Goal: Transaction & Acquisition: Purchase product/service

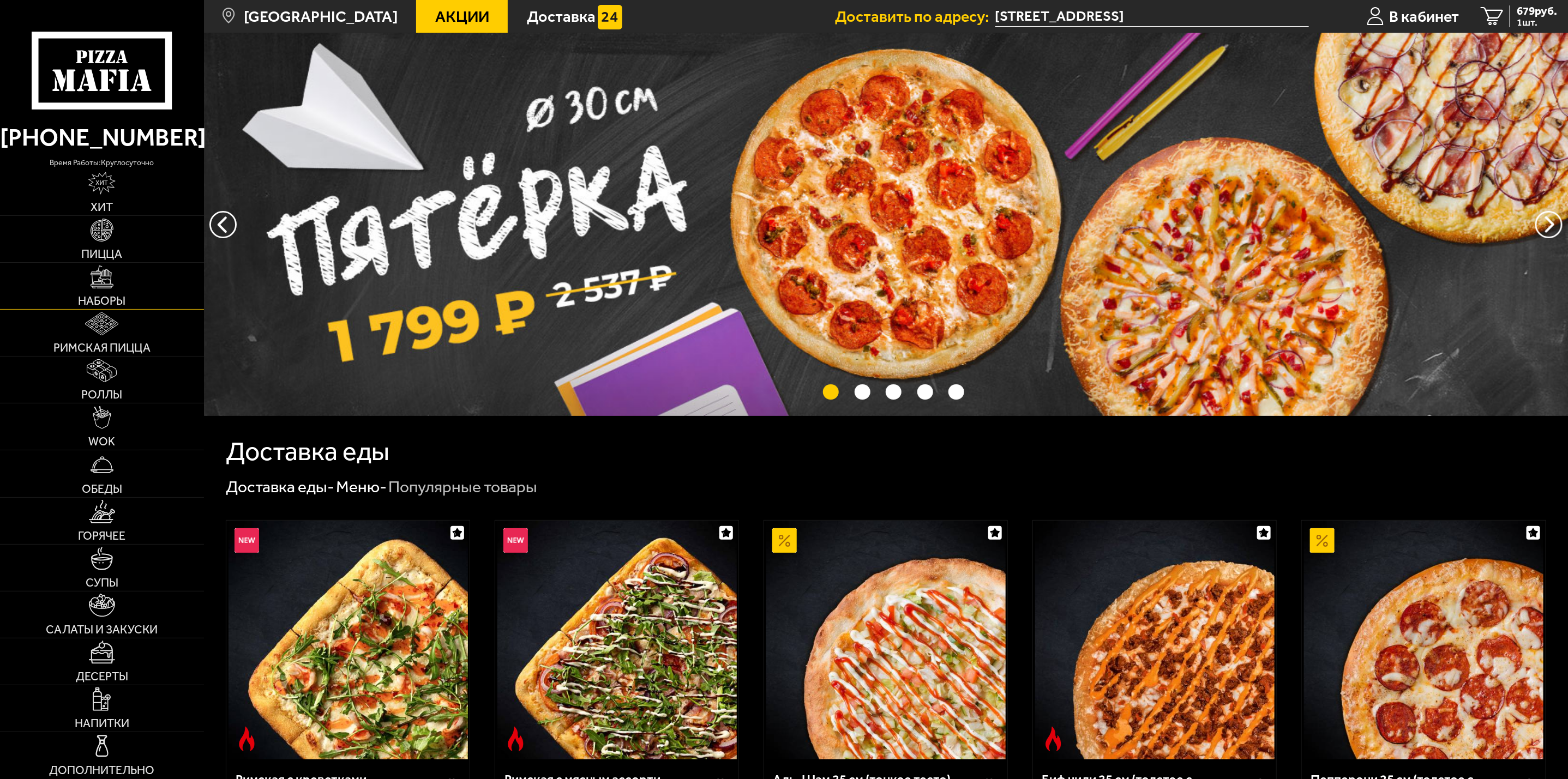
click at [120, 297] on span "Наборы" at bounding box center [101, 300] width 47 height 11
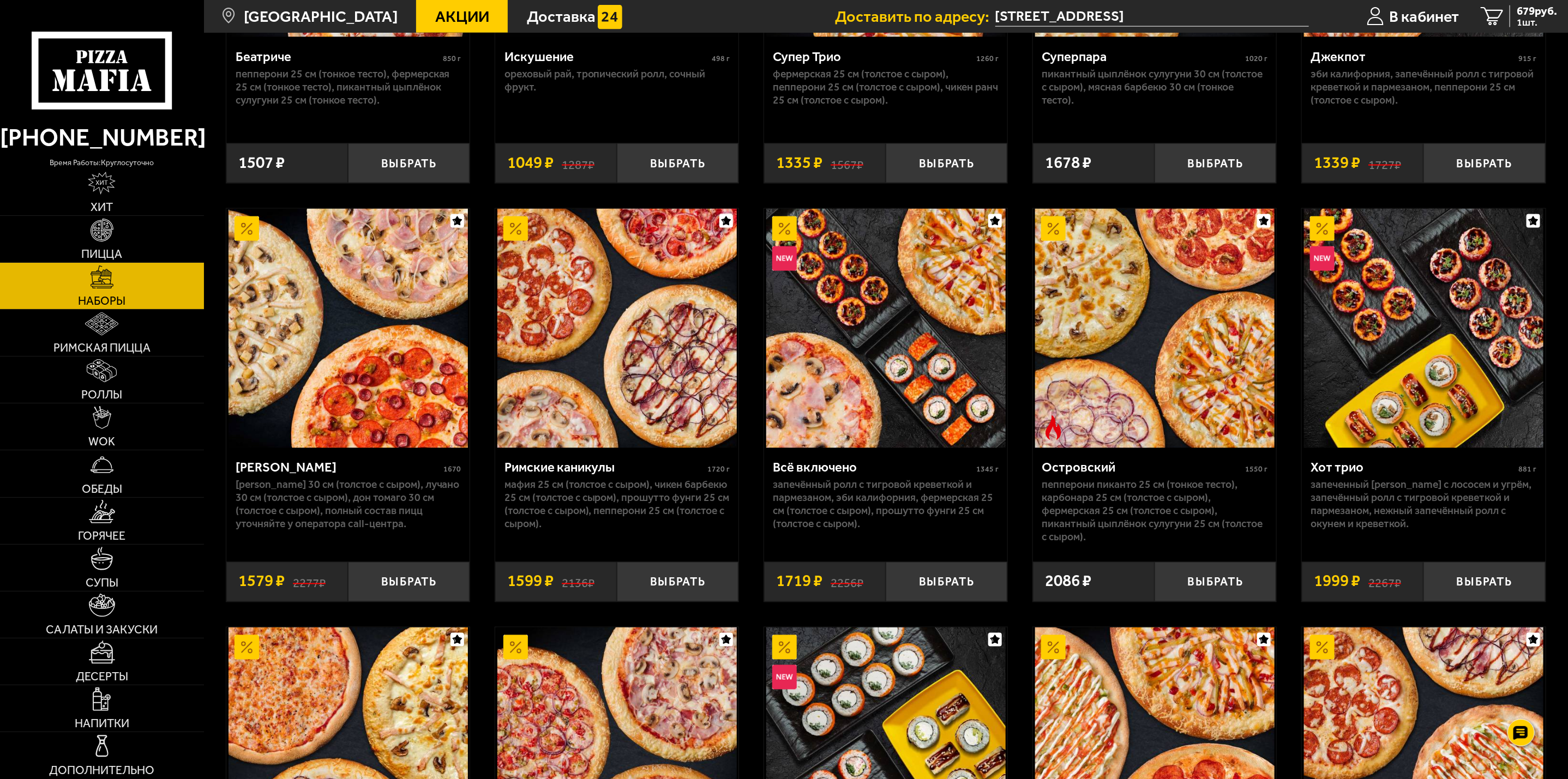
scroll to position [1150, 0]
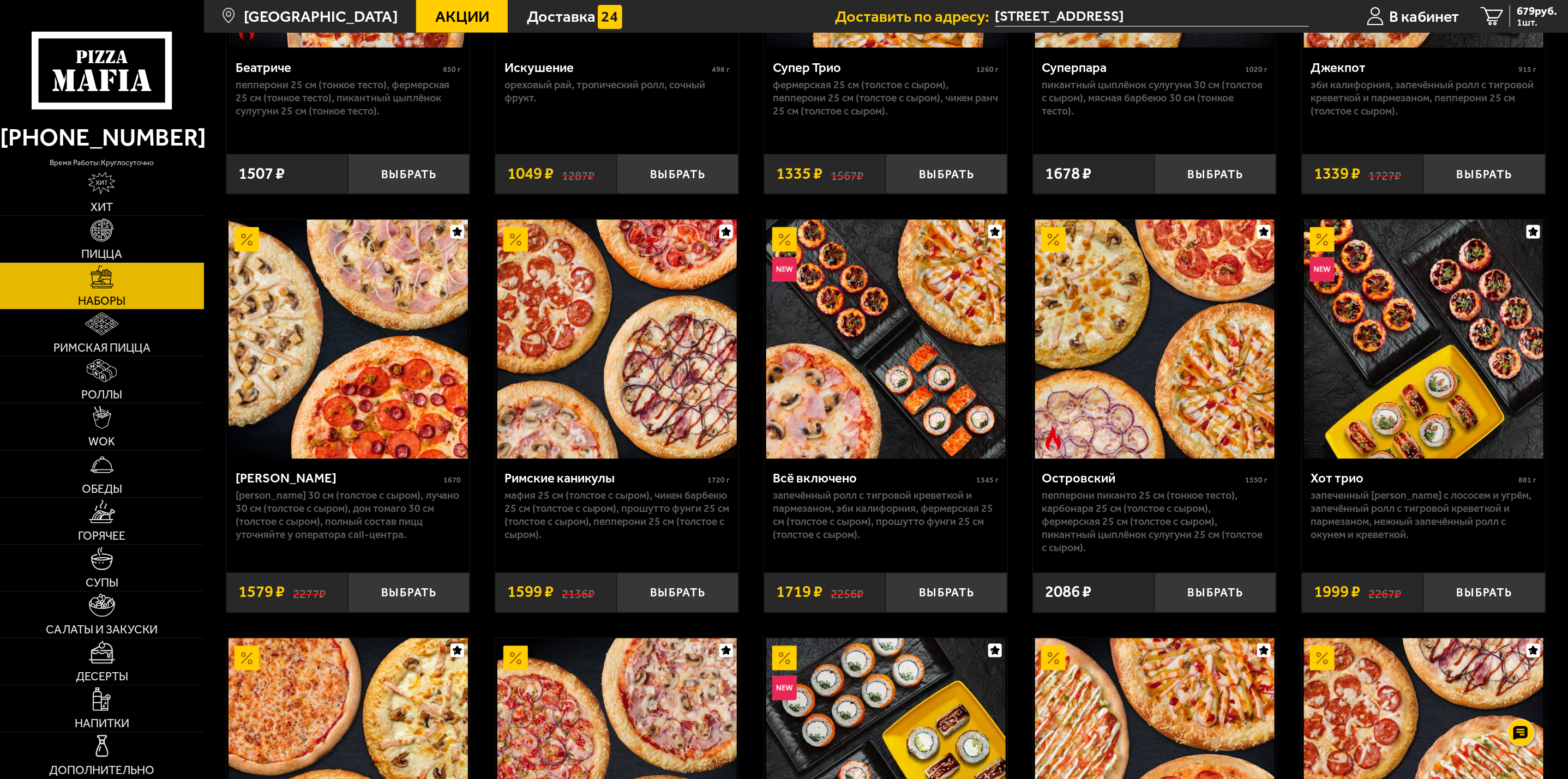
click at [1144, 484] on div "Островский" at bounding box center [1142, 479] width 200 height 16
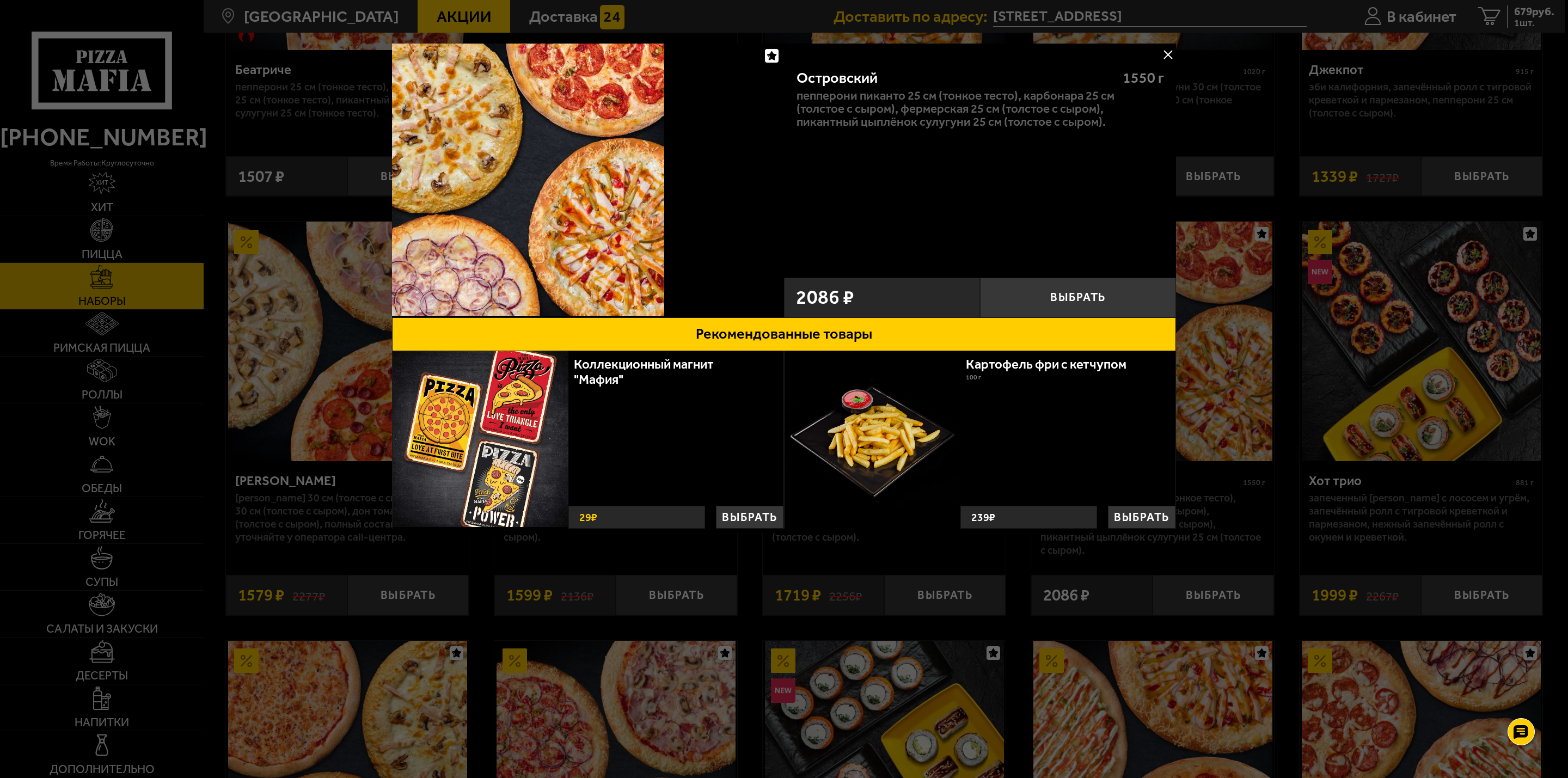
click at [1158, 61] on div "Островский 1550 г Пепперони Пиканто 25 см (тонкое тесто), Карбонара 25 см (толс…" at bounding box center [980, 161] width 392 height 215
click at [1165, 56] on button at bounding box center [1168, 54] width 17 height 17
